Goal: Information Seeking & Learning: Learn about a topic

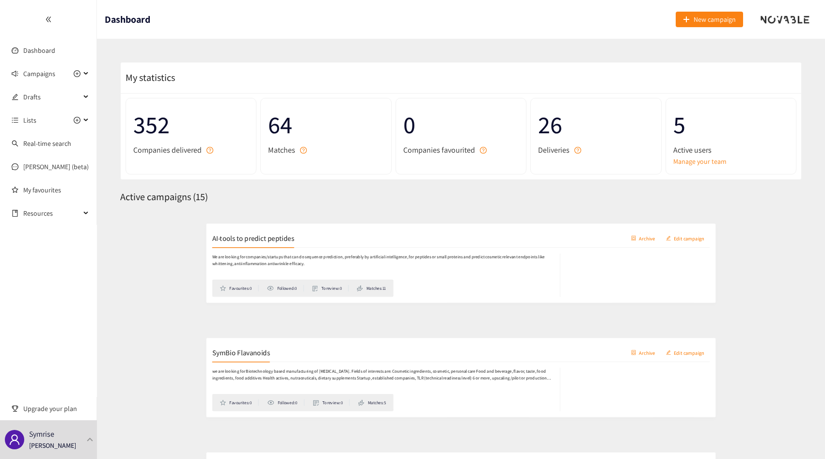
click at [163, 234] on h2 "AI-tools to predict peptides" at bounding box center [184, 230] width 110 height 14
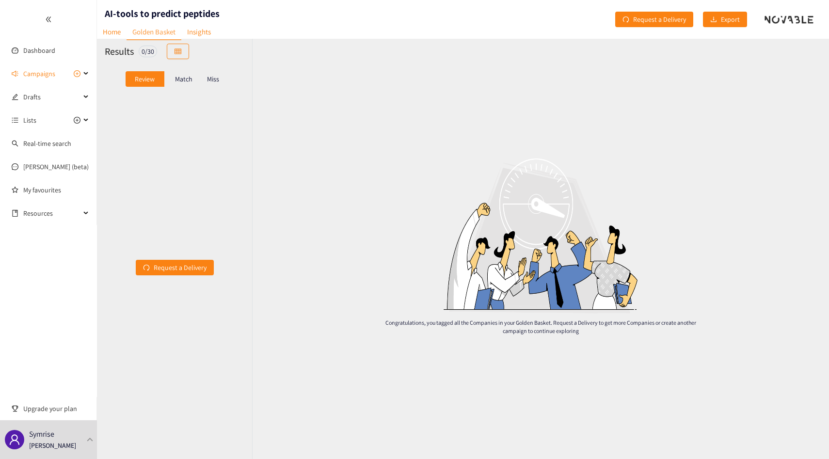
click at [183, 70] on div "Review Match Miss" at bounding box center [175, 79] width 140 height 18
click at [183, 74] on div "Match" at bounding box center [183, 79] width 39 height 16
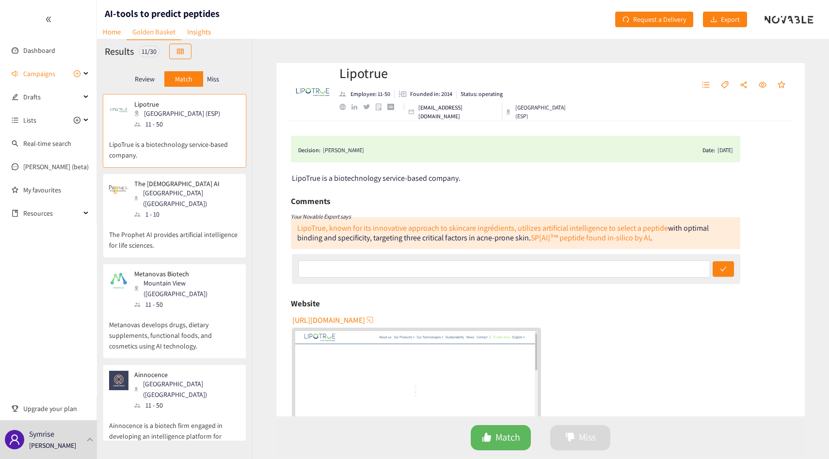
scroll to position [385, 0]
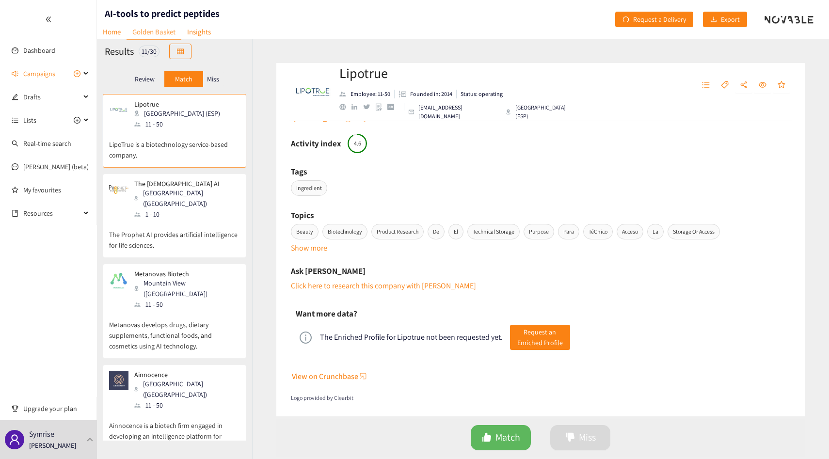
click at [341, 398] on p "Logo provided by Clearbit" at bounding box center [541, 398] width 500 height 9
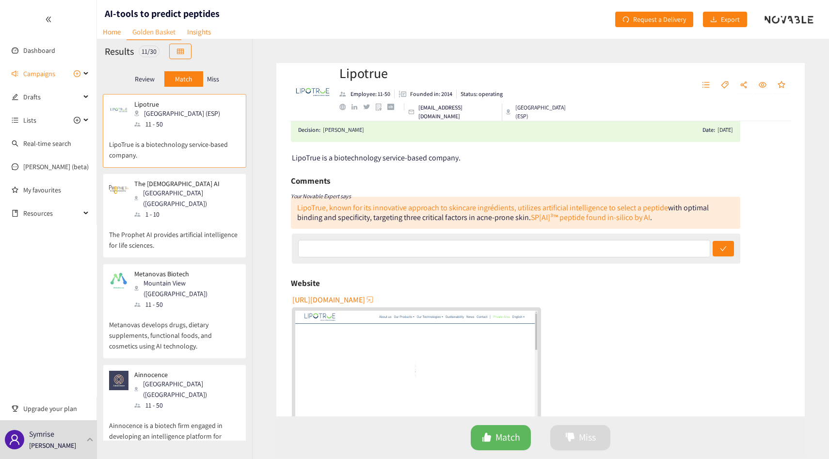
scroll to position [0, 0]
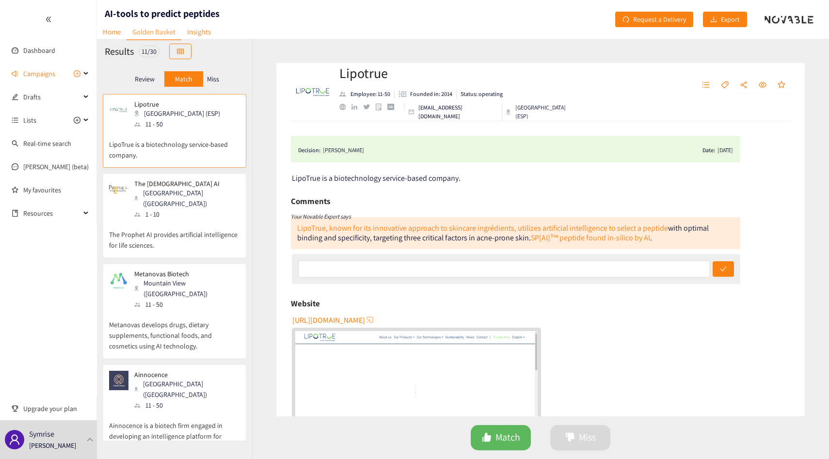
click at [124, 339] on div "Lipotrue Barcelona (ESP) 11 - 50 LipoTrue is a biotechnology service-based comp…" at bounding box center [174, 267] width 155 height 347
click at [136, 323] on p "Metanovas develops drugs, dietary supplements, functional foods, and cosmetics …" at bounding box center [174, 331] width 131 height 42
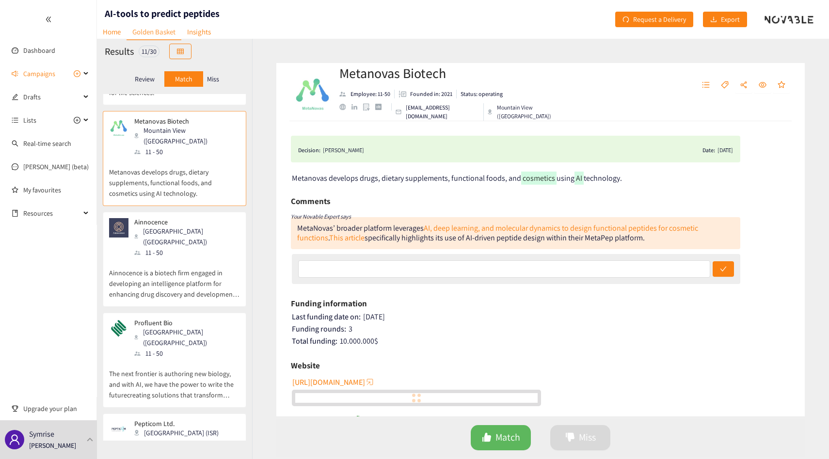
scroll to position [170, 0]
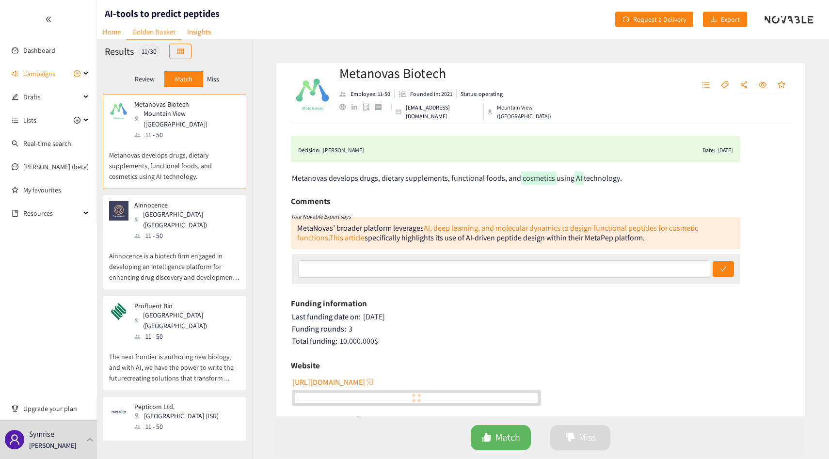
click at [136, 342] on p "The next frontier is authoring new biology, and with AI, we have the power to w…" at bounding box center [174, 363] width 131 height 42
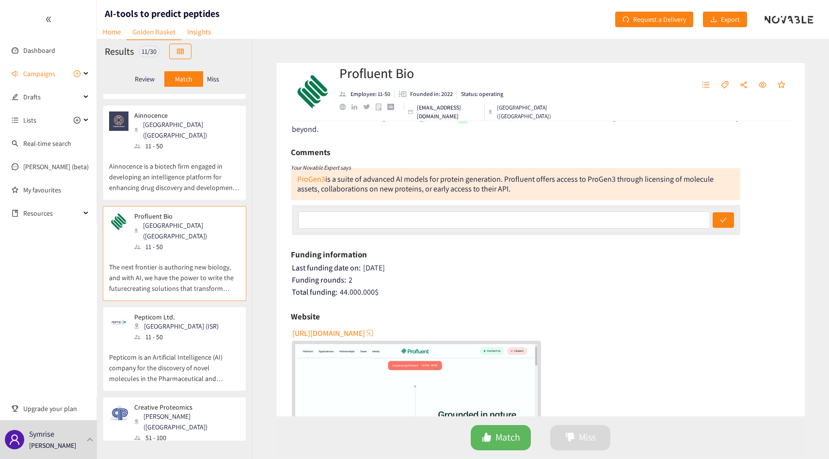
scroll to position [0, 0]
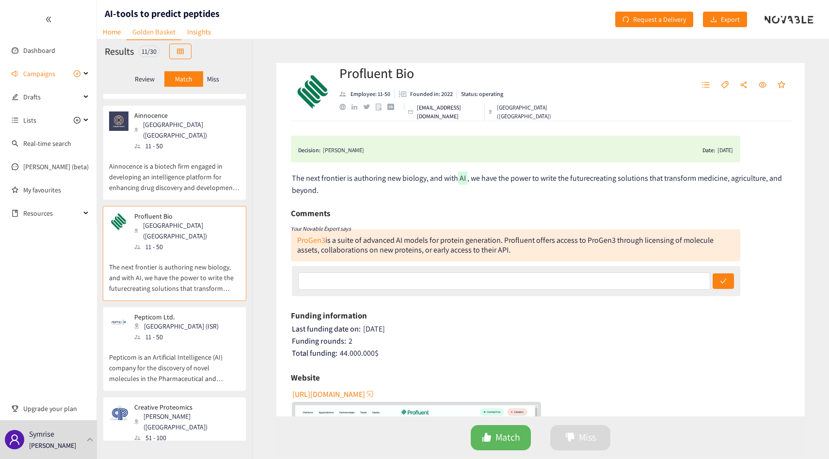
click at [551, 108] on div "Profluent Bio Employee: 11-50 Founded in: 2022 Status: operating [EMAIL_ADDRESS…" at bounding box center [540, 92] width 529 height 58
click at [551, 107] on div "Profluent Bio Employee: 11-50 Founded in: 2022 Status: operating [EMAIL_ADDRESS…" at bounding box center [540, 92] width 529 height 58
click at [479, 180] on span ", we have the power to write the futurecreating solutions that transform medici…" at bounding box center [537, 184] width 490 height 22
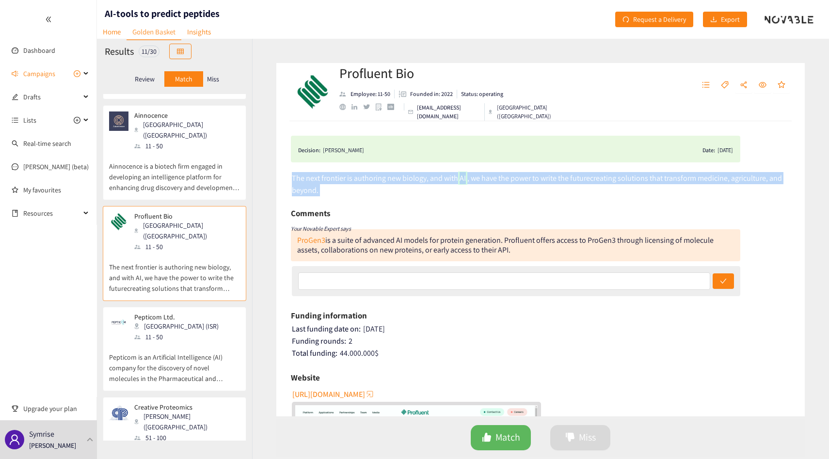
click at [479, 180] on span ", we have the power to write the futurecreating solutions that transform medici…" at bounding box center [537, 184] width 490 height 22
click at [479, 186] on div "The next frontier is authoring new biology, and with AI , we have the power to …" at bounding box center [541, 184] width 499 height 24
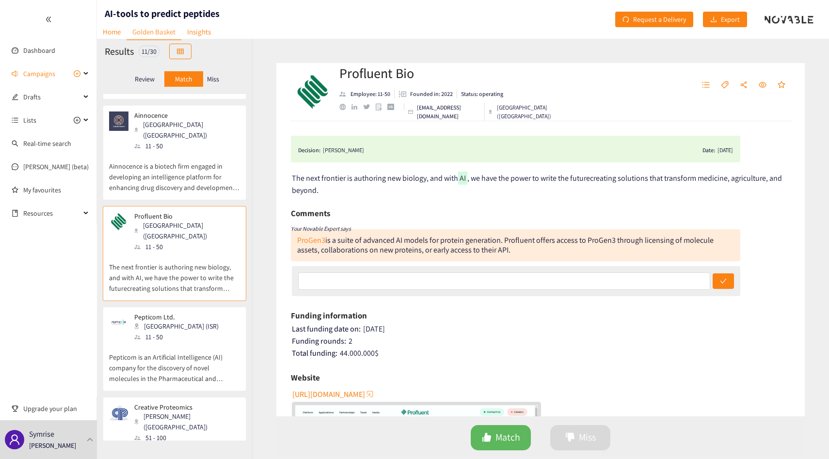
click at [390, 107] on div "Profluent Bio Employee: 11-50 Founded in: 2022 Status: operating [EMAIL_ADDRESS…" at bounding box center [457, 92] width 236 height 57
click at [392, 110] on div "crunchbase" at bounding box center [390, 107] width 6 height 6
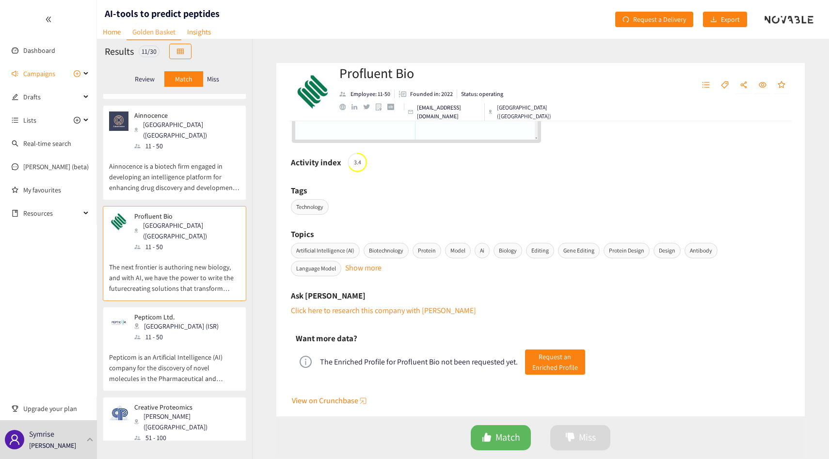
scroll to position [427, 0]
